Goal: Browse casually

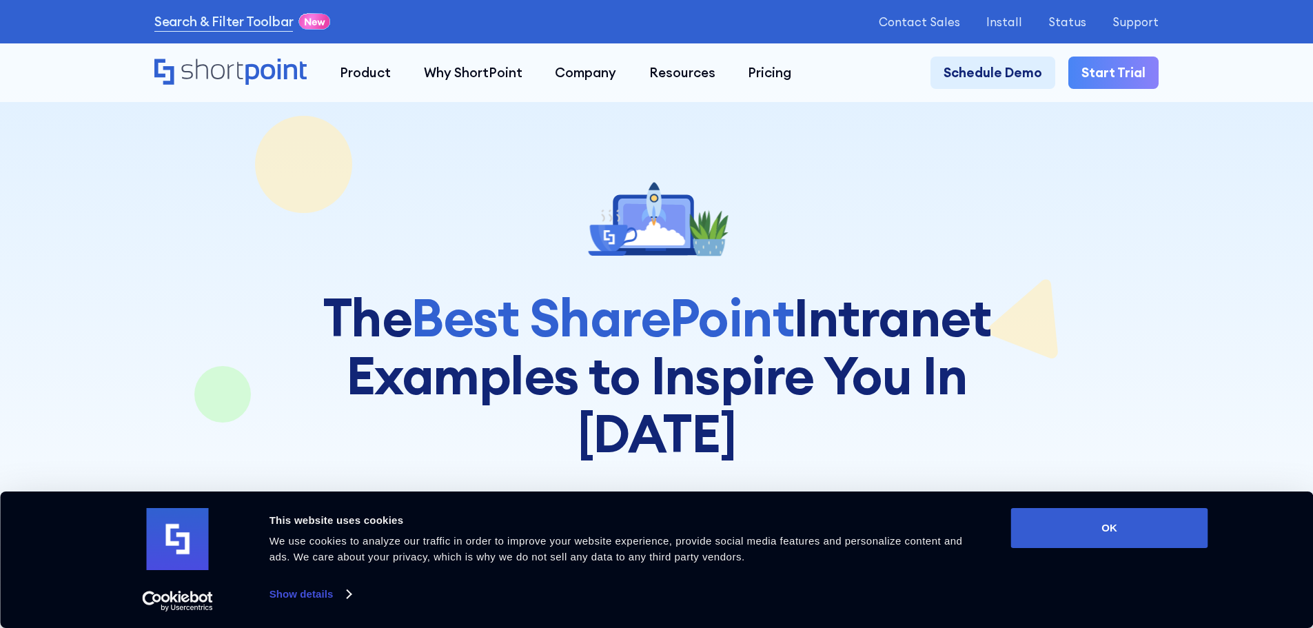
drag, startPoint x: 1145, startPoint y: 522, endPoint x: 1089, endPoint y: 505, distance: 58.4
click at [1144, 522] on button "OK" at bounding box center [1109, 528] width 197 height 40
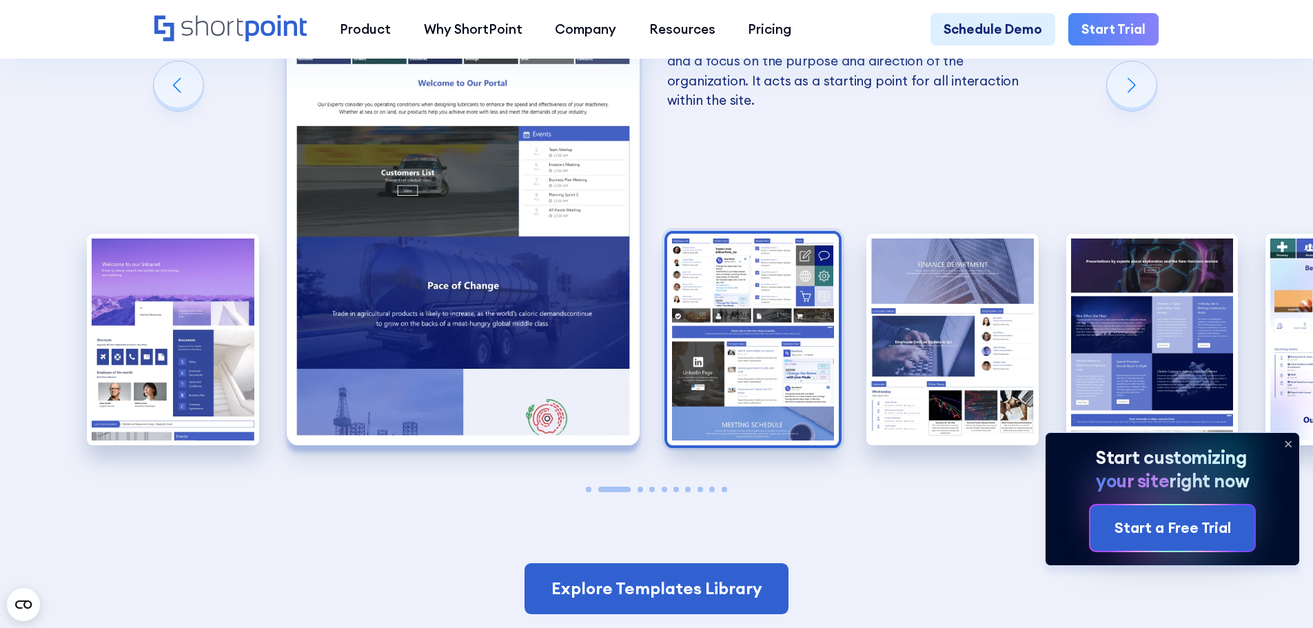
scroll to position [2527, 0]
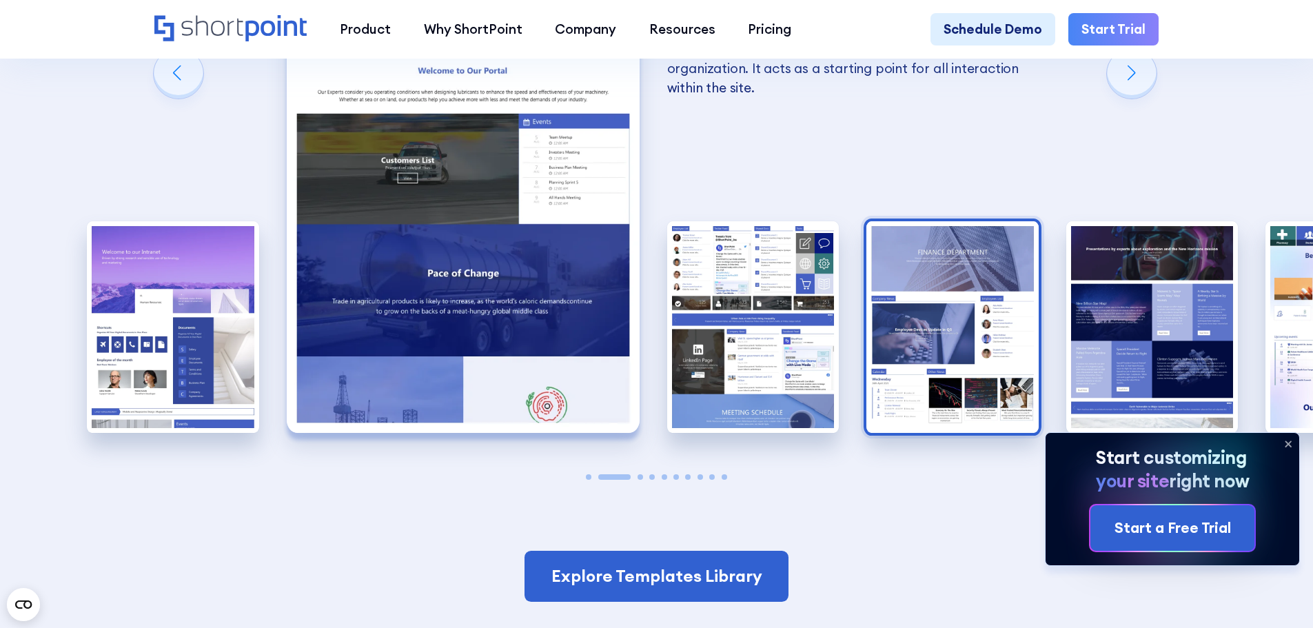
click at [939, 221] on img "4 / 10" at bounding box center [952, 327] width 172 height 212
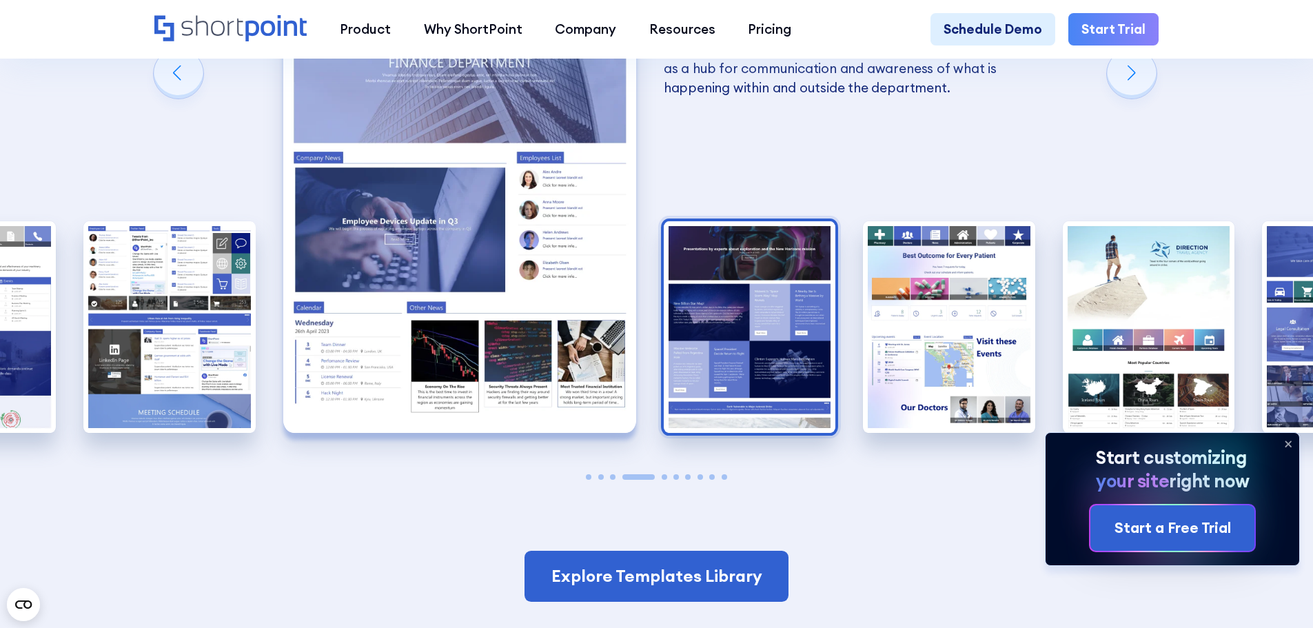
click at [750, 221] on img "5 / 10" at bounding box center [750, 327] width 172 height 212
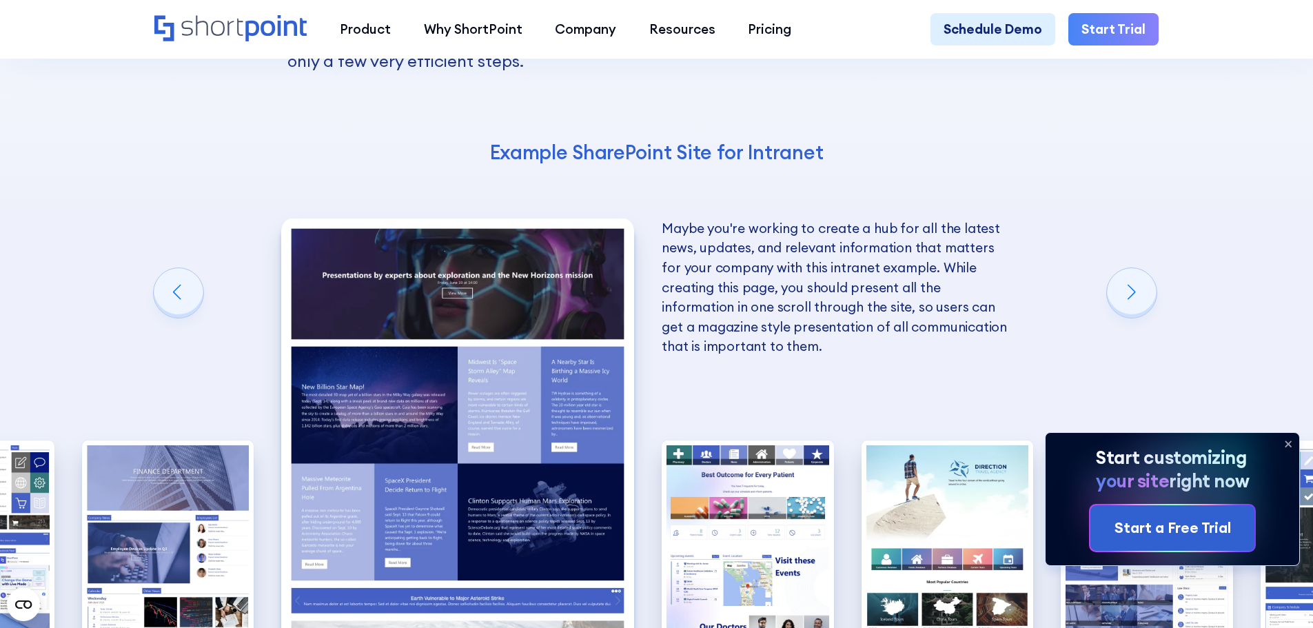
scroll to position [2297, 0]
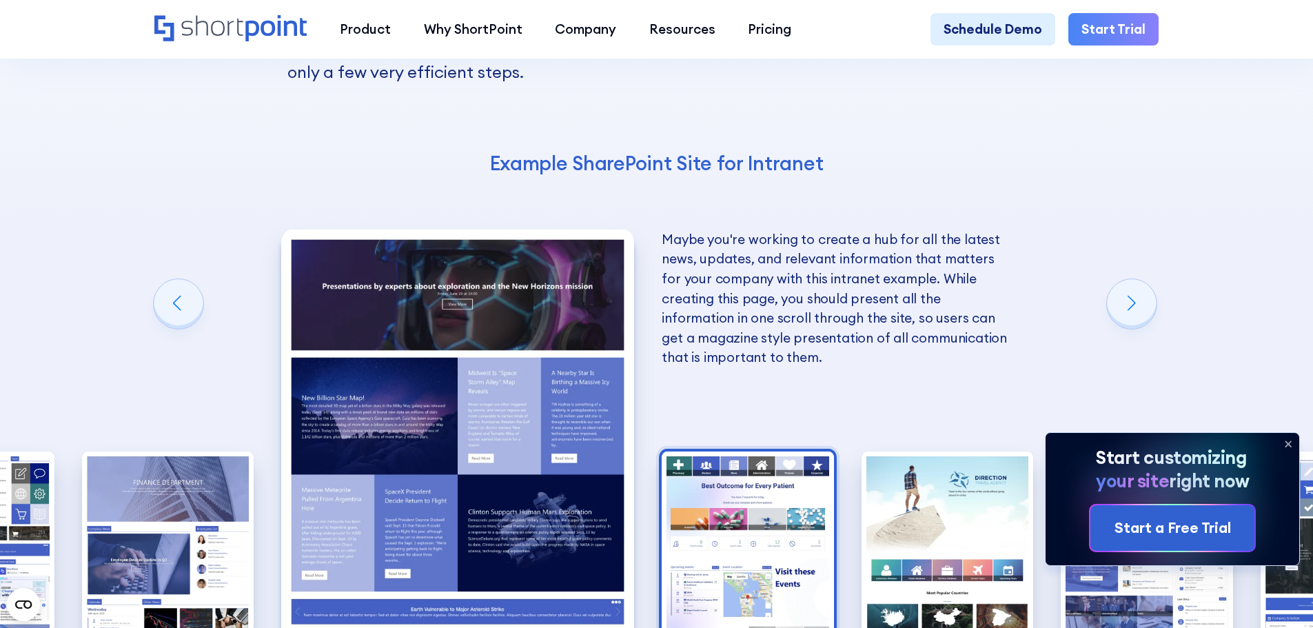
click at [765, 462] on img "6 / 10" at bounding box center [748, 557] width 172 height 212
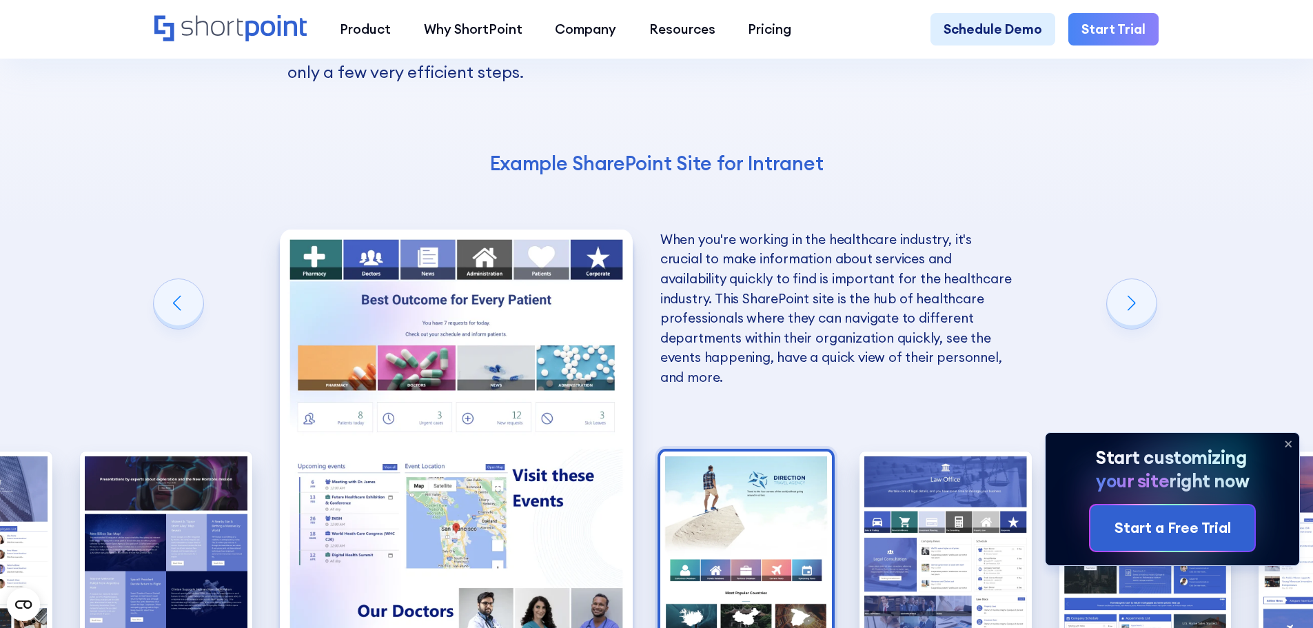
click at [795, 451] on img "7 / 10" at bounding box center [746, 557] width 172 height 212
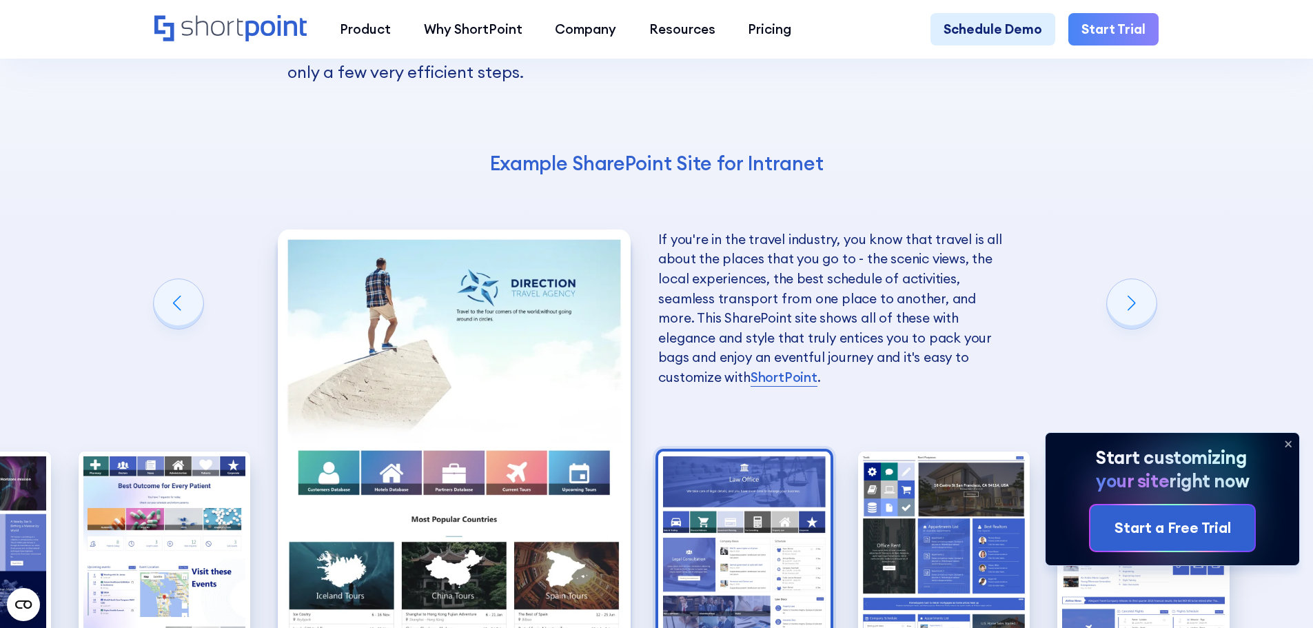
click at [739, 451] on img "8 / 10" at bounding box center [744, 557] width 172 height 212
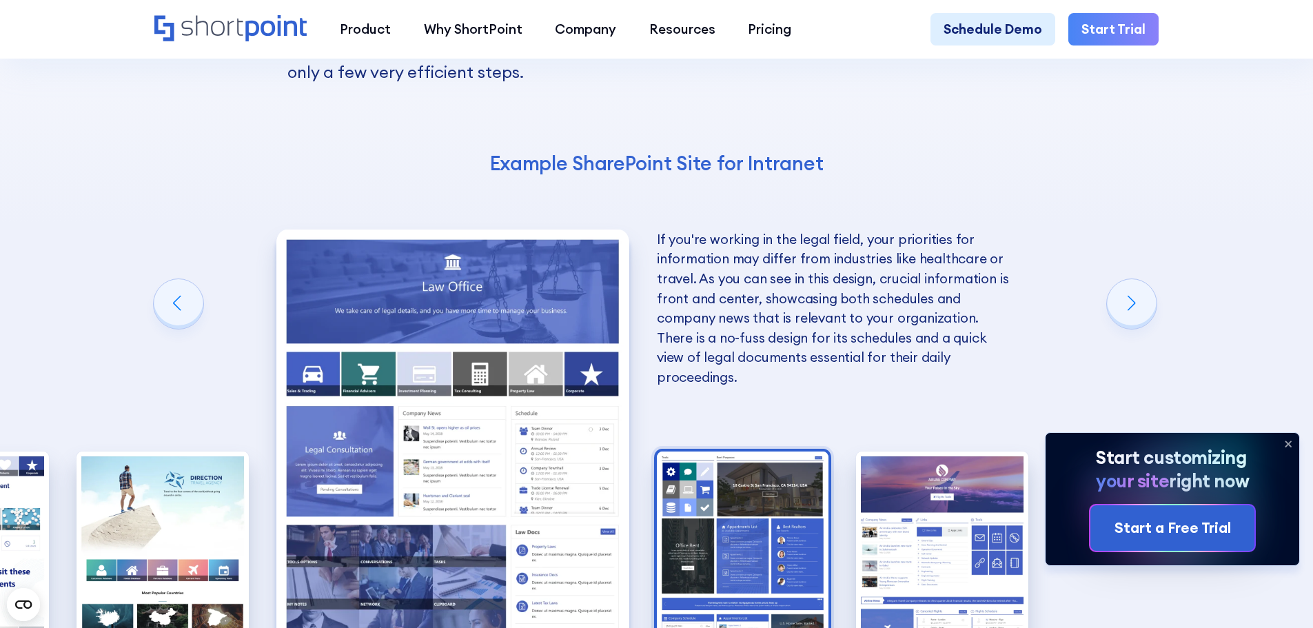
click at [767, 451] on img "9 / 10" at bounding box center [743, 557] width 172 height 212
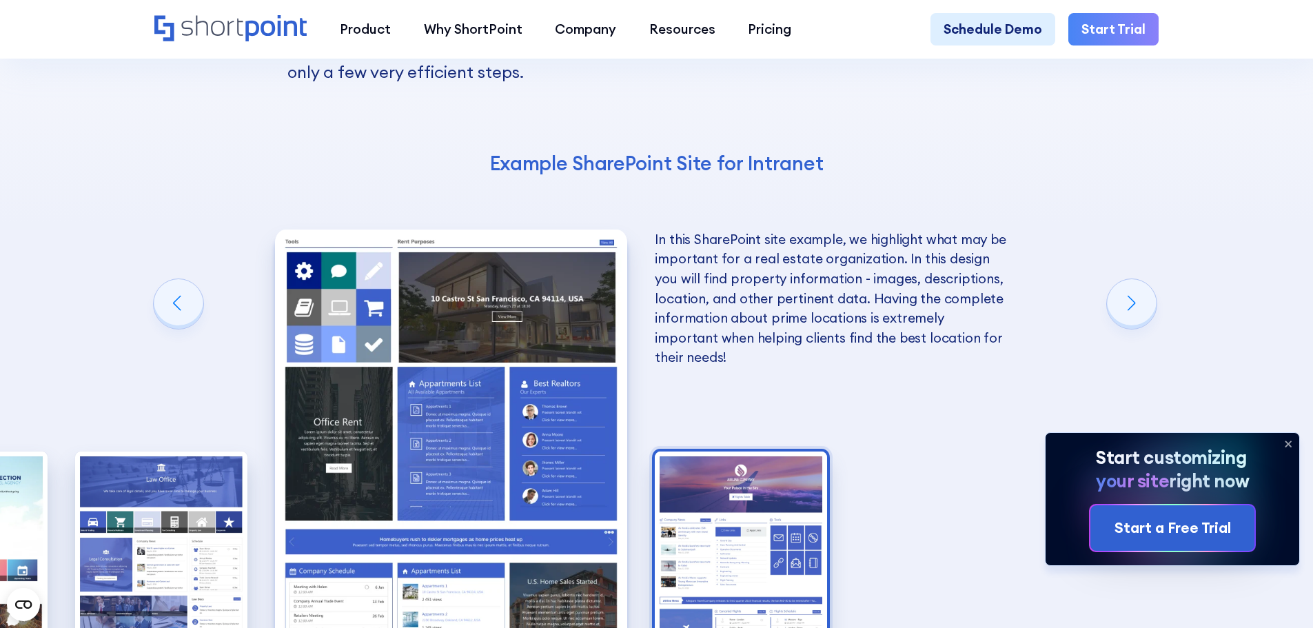
click at [699, 451] on img "10 / 10" at bounding box center [741, 557] width 172 height 212
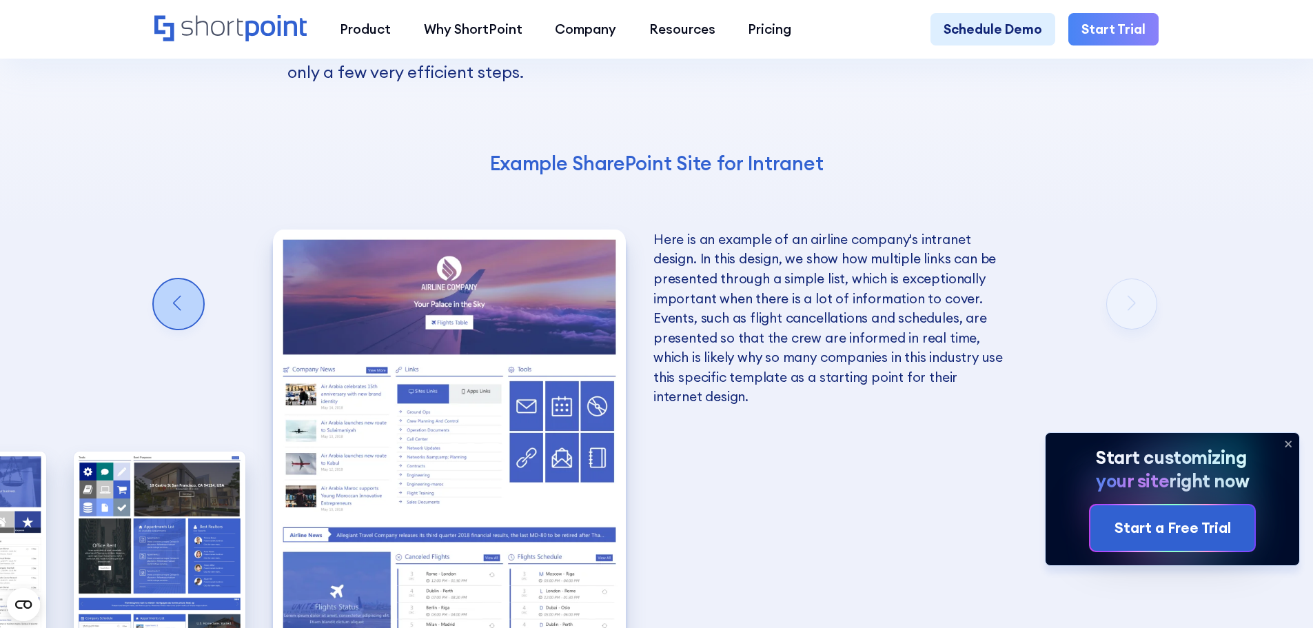
click at [171, 279] on div "Previous slide" at bounding box center [179, 304] width 50 height 50
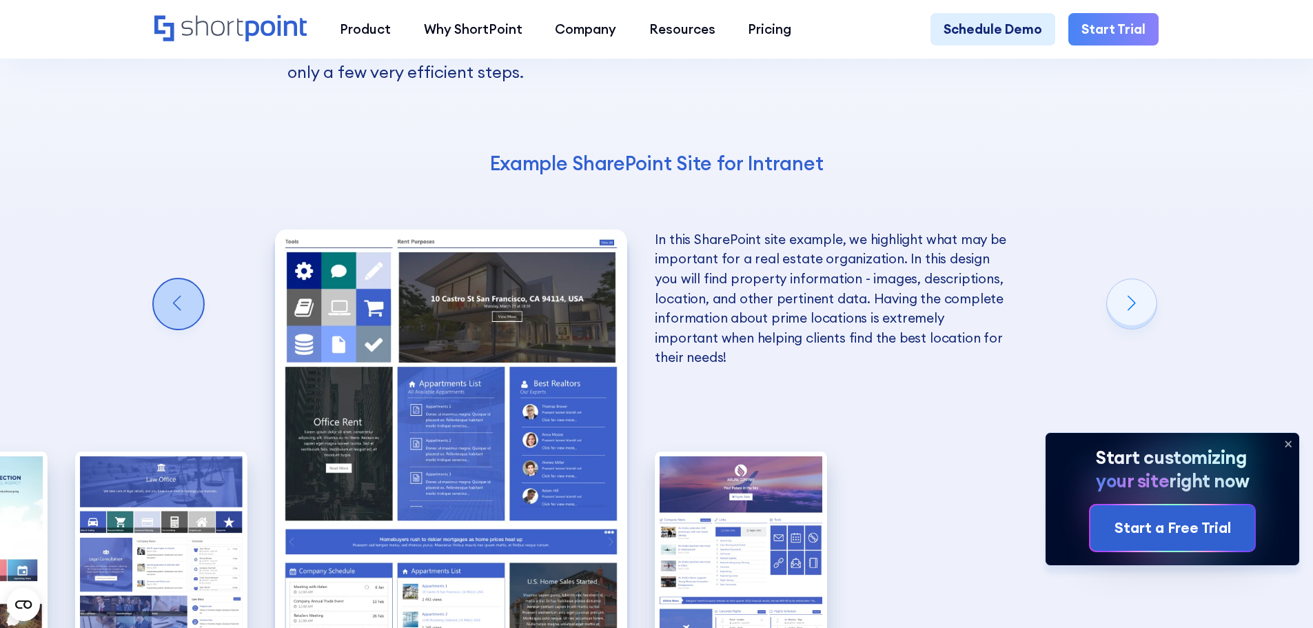
click at [171, 279] on div "Previous slide" at bounding box center [179, 304] width 50 height 50
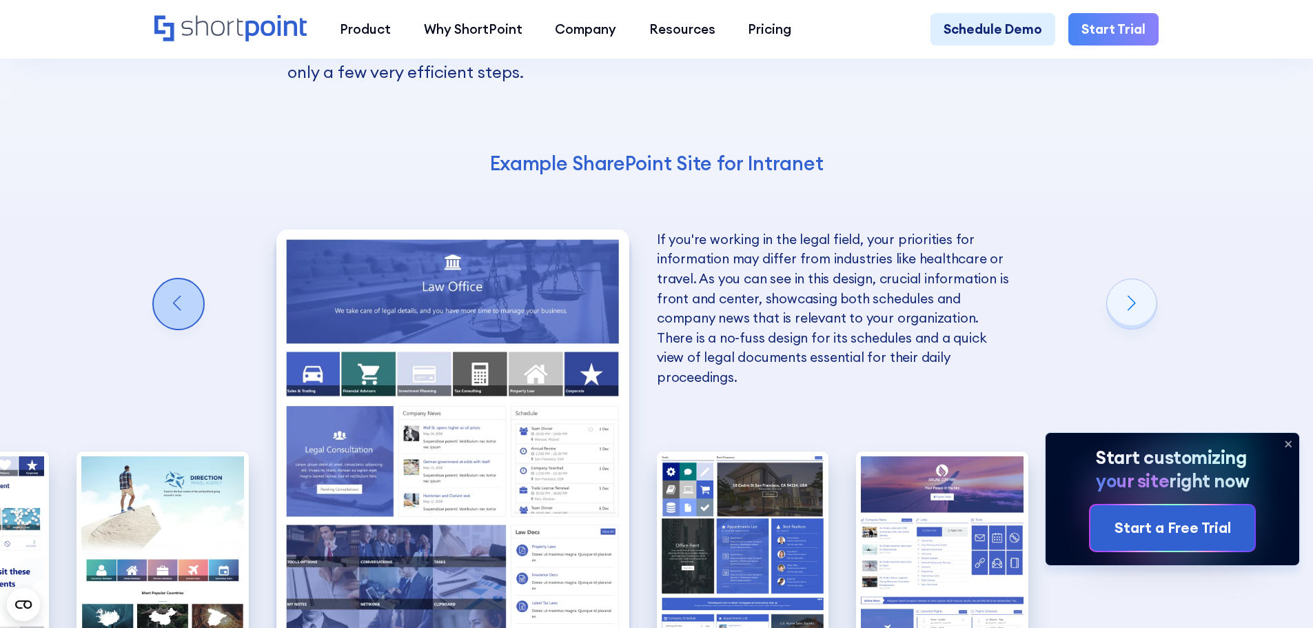
click at [171, 279] on div "Previous slide" at bounding box center [179, 304] width 50 height 50
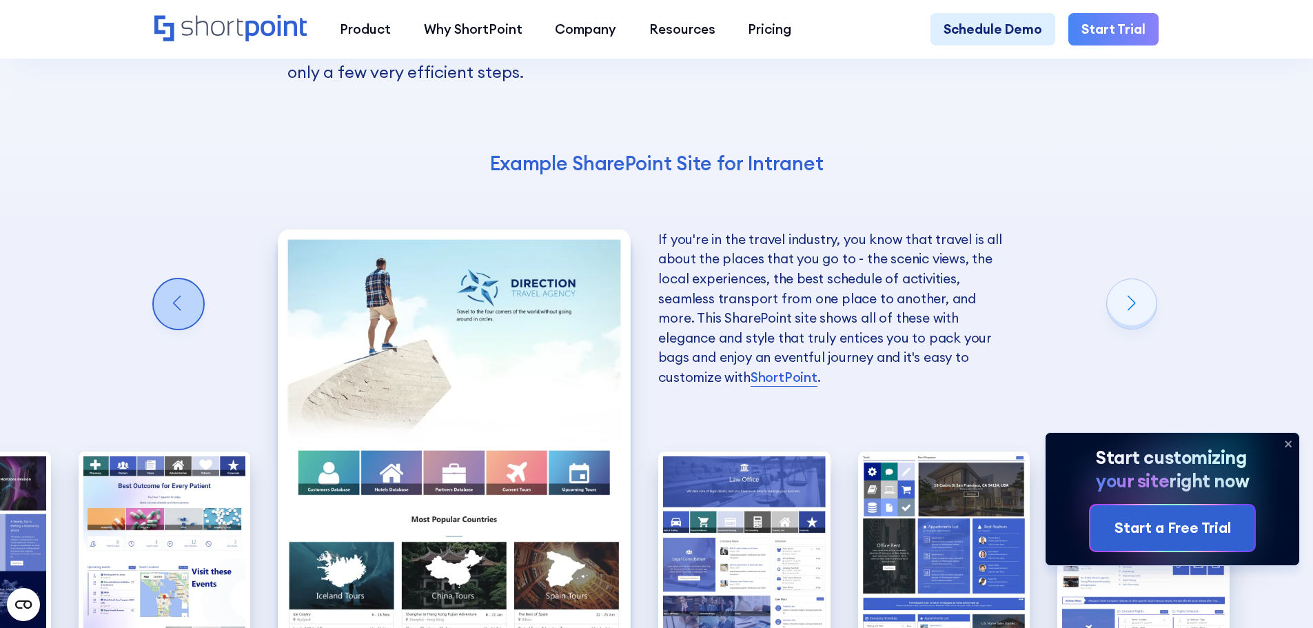
click at [171, 279] on div "Previous slide" at bounding box center [179, 304] width 50 height 50
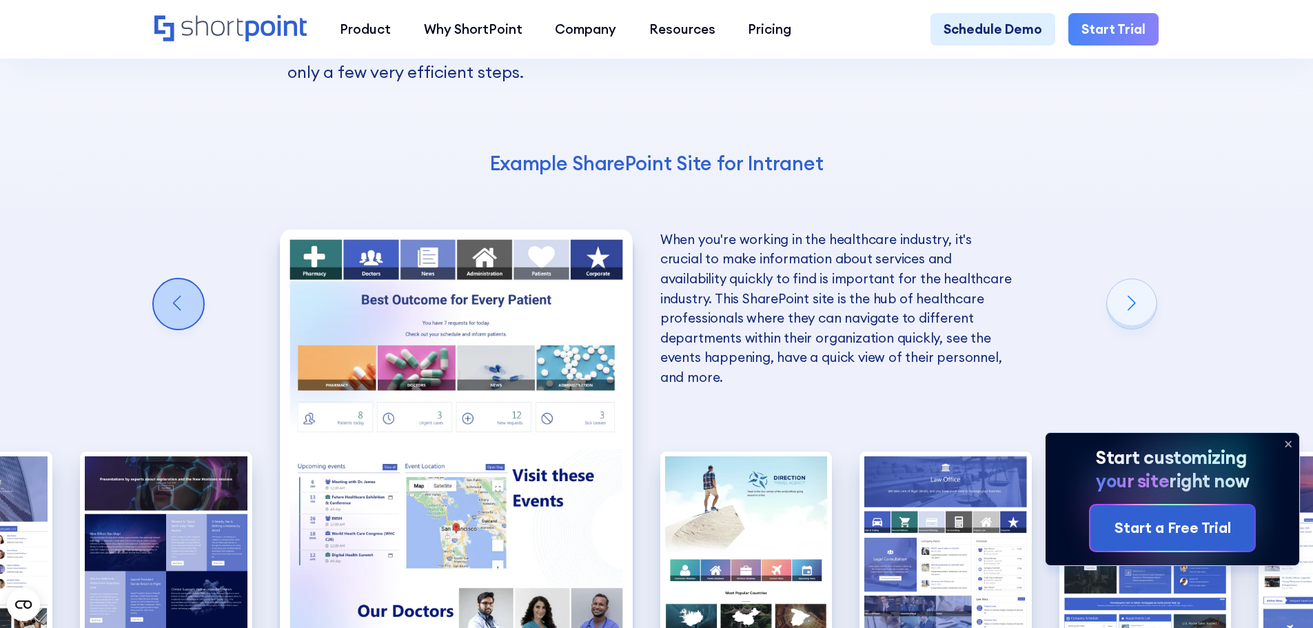
click at [175, 279] on div "Previous slide" at bounding box center [179, 304] width 50 height 50
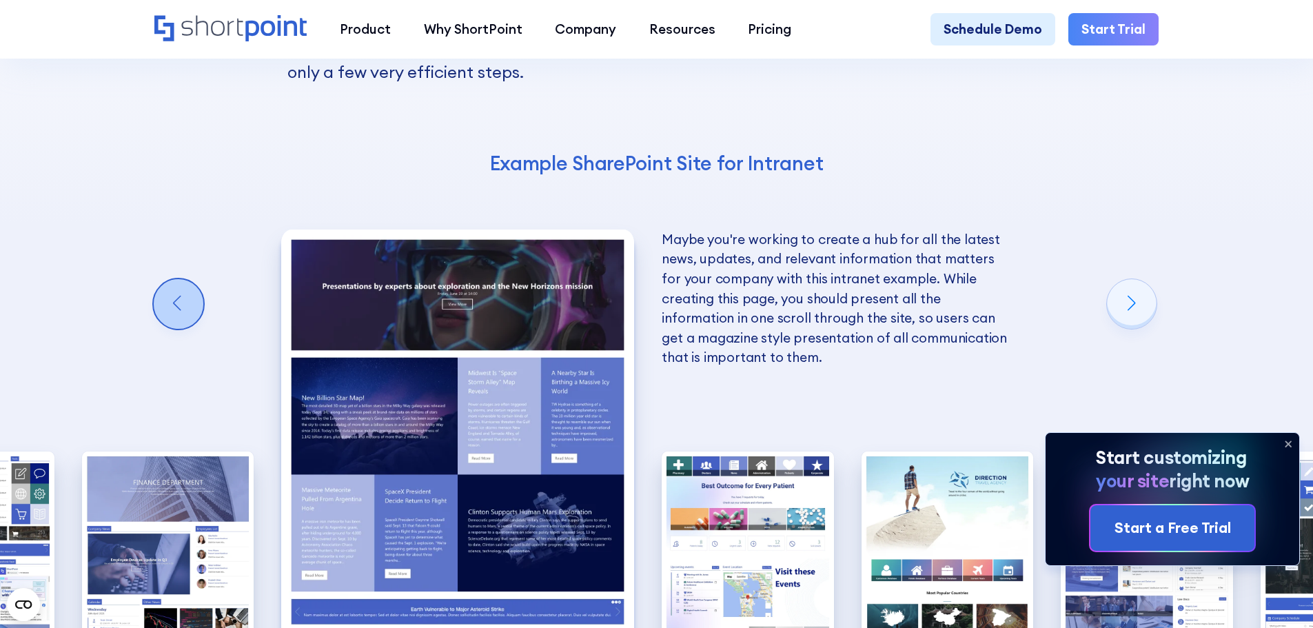
click at [175, 279] on div "Previous slide" at bounding box center [179, 304] width 50 height 50
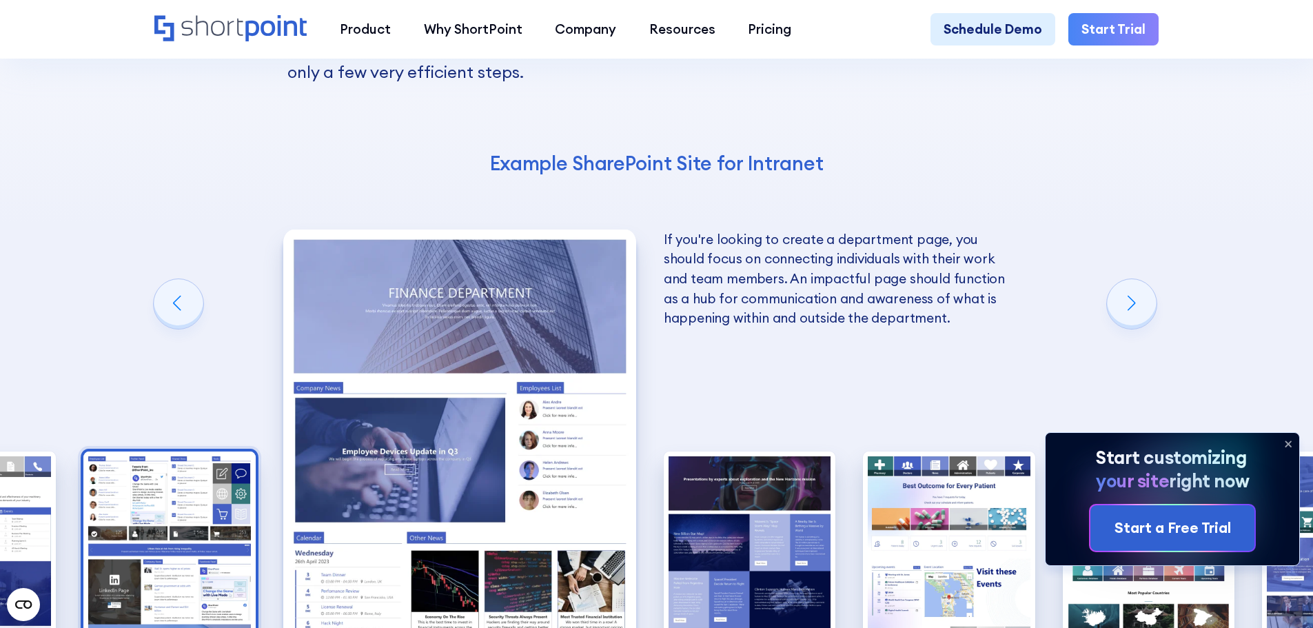
click at [185, 475] on img "3 / 10" at bounding box center [169, 557] width 172 height 212
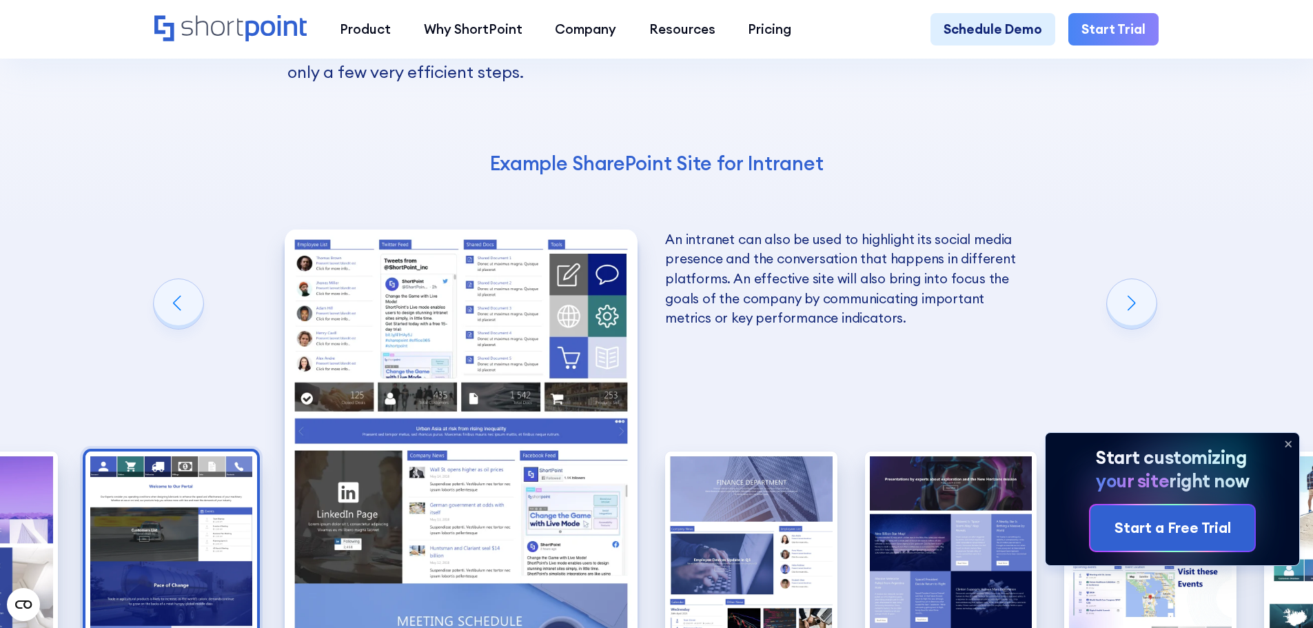
click at [183, 470] on img "2 / 10" at bounding box center [171, 557] width 172 height 212
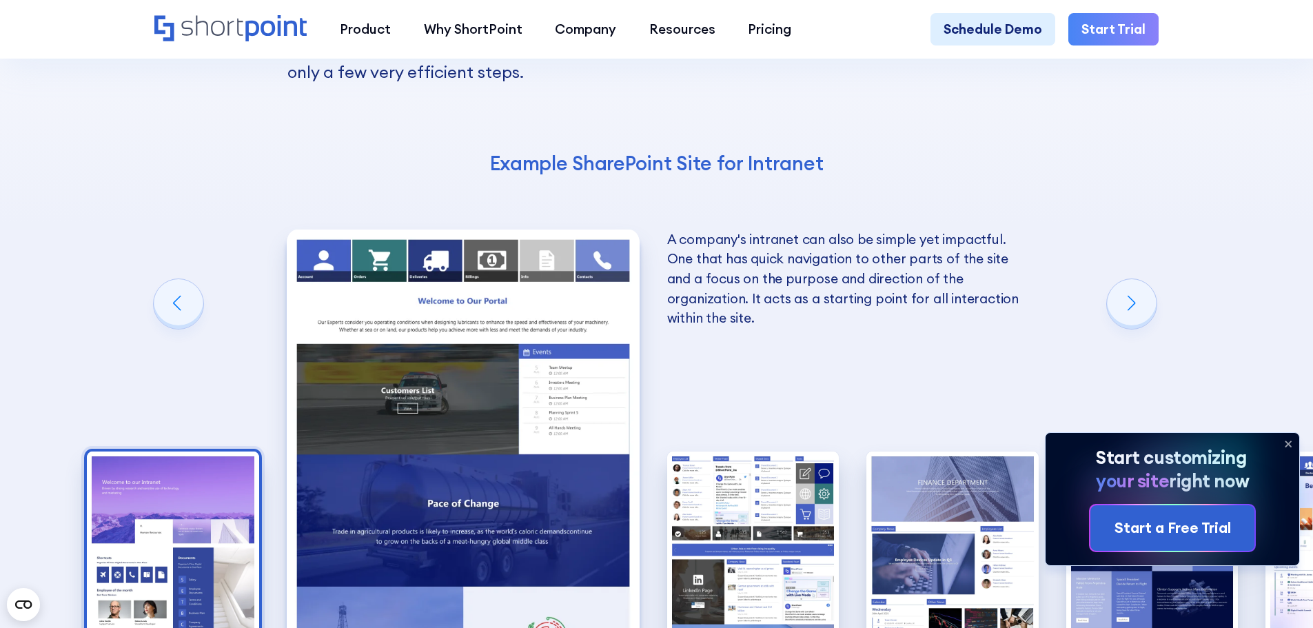
click at [151, 481] on img "1 / 10" at bounding box center [173, 557] width 172 height 212
